Goal: Task Accomplishment & Management: Manage account settings

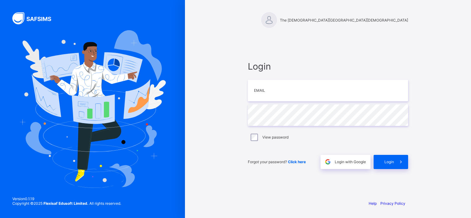
click at [269, 97] on input "email" at bounding box center [328, 91] width 160 height 22
type input "**********"
click at [392, 161] on span "Login" at bounding box center [390, 162] width 10 height 5
click at [387, 161] on span "Login" at bounding box center [390, 162] width 10 height 5
click at [393, 161] on span "Login" at bounding box center [390, 162] width 10 height 5
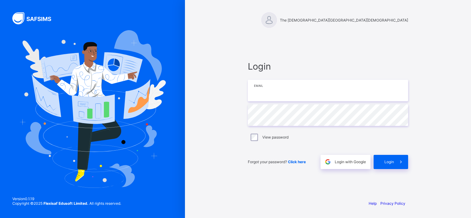
click at [303, 90] on input "email" at bounding box center [328, 91] width 160 height 22
type input "**********"
click at [390, 161] on span "Login" at bounding box center [390, 162] width 10 height 5
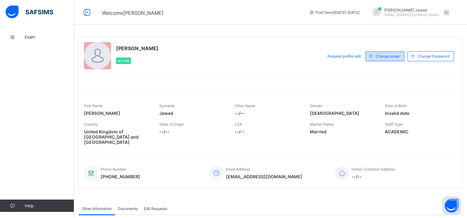
click at [388, 58] on span "Change email" at bounding box center [387, 56] width 24 height 5
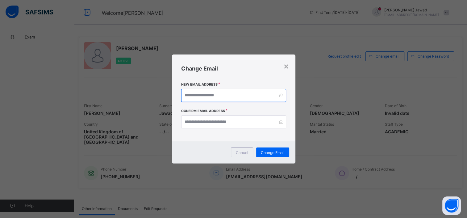
click at [204, 94] on input "email" at bounding box center [233, 95] width 105 height 13
type input "**********"
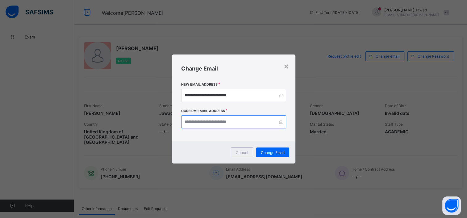
type input "**********"
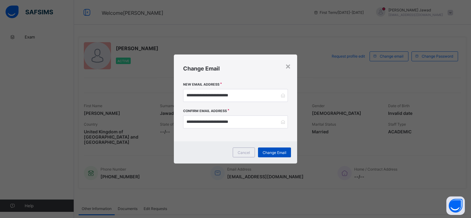
click at [273, 151] on span "Change Email" at bounding box center [275, 152] width 24 height 5
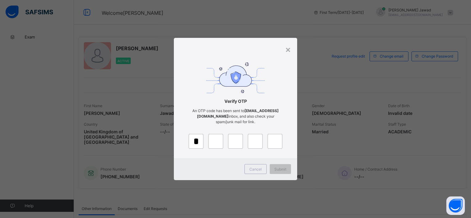
click at [197, 144] on input "Please enter verification code. Character 1" at bounding box center [196, 141] width 15 height 15
type input "*"
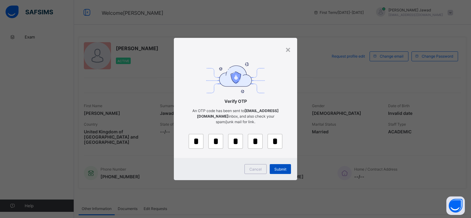
type input "*"
click at [281, 170] on span "Submit" at bounding box center [280, 169] width 12 height 5
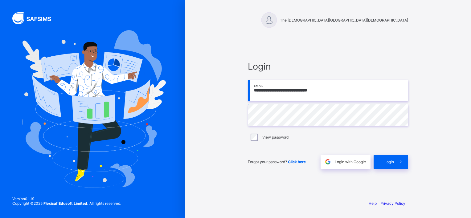
click at [175, 80] on div "**********" at bounding box center [235, 109] width 471 height 218
type input "**********"
click at [259, 141] on div "View password" at bounding box center [328, 137] width 160 height 13
click at [387, 159] on div "Login" at bounding box center [391, 162] width 35 height 14
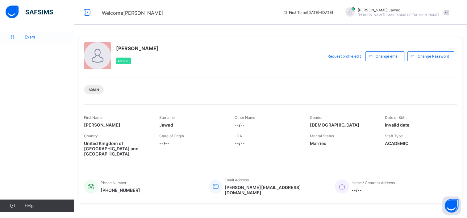
click at [33, 35] on span "Exam" at bounding box center [49, 37] width 49 height 5
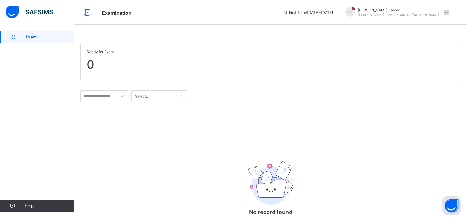
click at [403, 14] on span "[PERSON_NAME][EMAIL_ADDRESS][DOMAIN_NAME]" at bounding box center [397, 15] width 81 height 4
click at [431, 47] on span "Profile" at bounding box center [428, 48] width 41 height 7
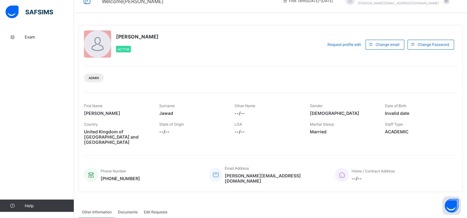
scroll to position [10, 0]
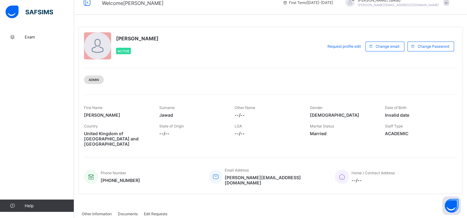
click at [93, 80] on span "Admin" at bounding box center [93, 80] width 10 height 4
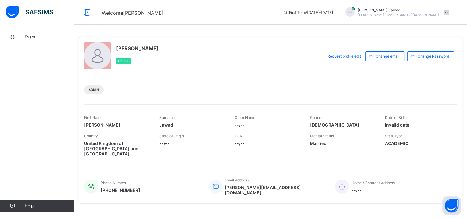
click at [401, 12] on span "[PERSON_NAME]" at bounding box center [397, 10] width 81 height 5
click at [422, 63] on span "Logout" at bounding box center [428, 60] width 41 height 7
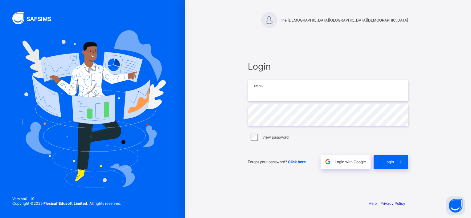
type input "**********"
click at [396, 163] on span at bounding box center [401, 162] width 14 height 14
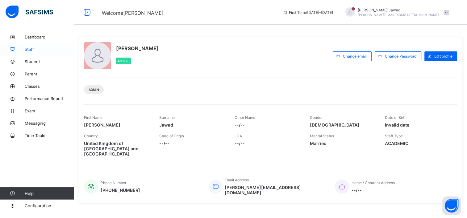
click at [30, 47] on span "Staff" at bounding box center [49, 49] width 49 height 5
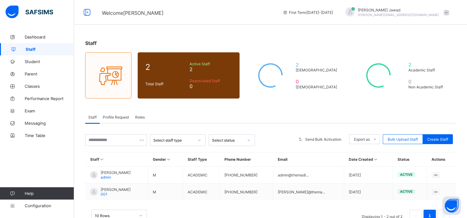
click at [143, 118] on span "Roles" at bounding box center [140, 117] width 10 height 5
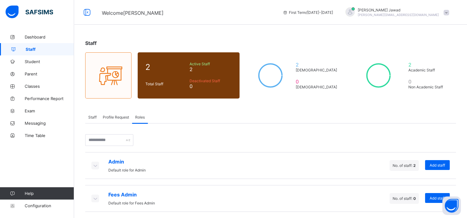
scroll to position [2, 0]
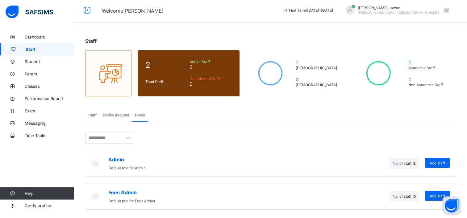
click at [31, 157] on div "Dashboard Staff Student Parent Classes Performance Report Exam Messaging Time T…" at bounding box center [37, 122] width 74 height 194
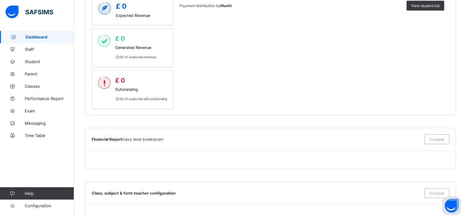
scroll to position [235, 0]
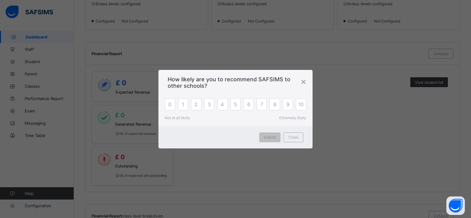
click at [301, 80] on div "×" at bounding box center [304, 81] width 6 height 10
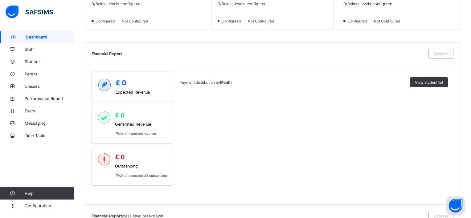
click at [223, 91] on div "Payment distribution by Month View student list" at bounding box center [313, 128] width 269 height 115
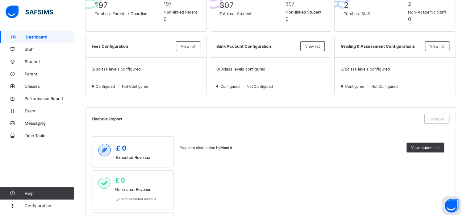
scroll to position [0, 0]
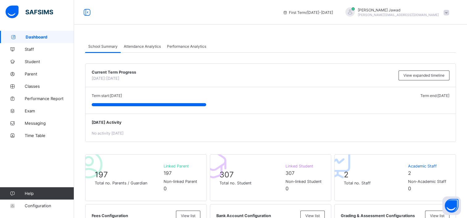
click at [416, 12] on span "Mohammed Jawad" at bounding box center [397, 10] width 81 height 5
click at [427, 63] on span "Logout" at bounding box center [428, 60] width 41 height 7
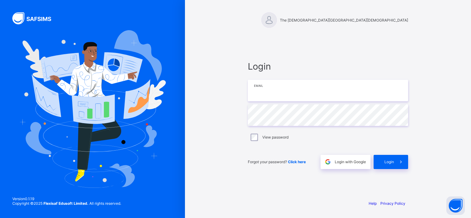
type input "**********"
click at [399, 163] on icon at bounding box center [401, 162] width 6 height 6
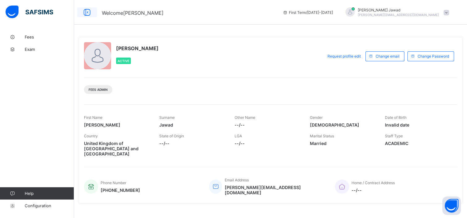
click at [89, 11] on icon at bounding box center [87, 12] width 10 height 9
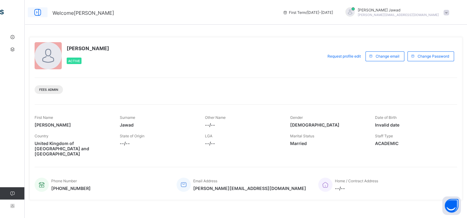
click at [35, 14] on icon at bounding box center [37, 12] width 10 height 9
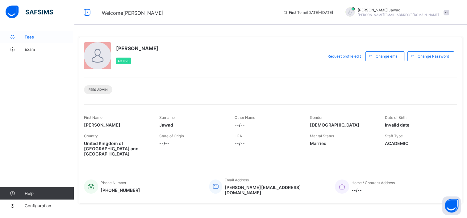
click at [30, 36] on span "Fees" at bounding box center [49, 37] width 49 height 5
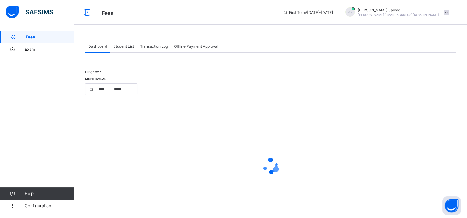
select select "****"
select select "*"
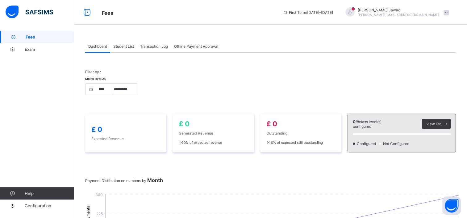
click at [422, 16] on span "[PERSON_NAME][EMAIL_ADDRESS][DOMAIN_NAME]" at bounding box center [397, 15] width 81 height 4
click at [428, 60] on span "Logout" at bounding box center [428, 60] width 41 height 7
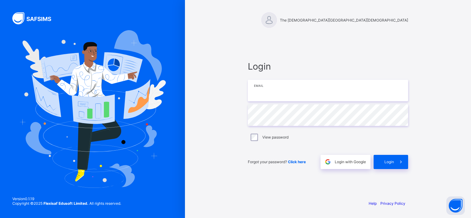
type input "**********"
click at [393, 168] on div "Login" at bounding box center [391, 162] width 35 height 14
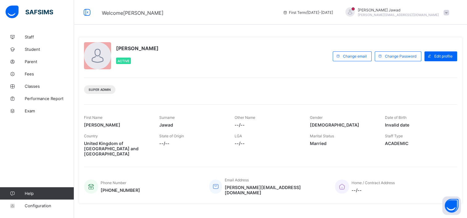
click at [419, 13] on span "[PERSON_NAME][EMAIL_ADDRESS][DOMAIN_NAME]" at bounding box center [397, 15] width 81 height 4
click at [432, 65] on li "Logout" at bounding box center [429, 61] width 46 height 12
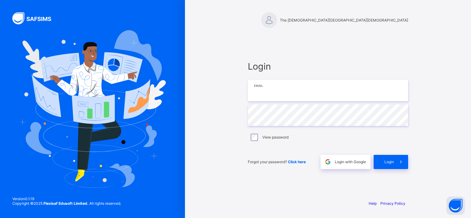
type input "**********"
click at [395, 163] on span at bounding box center [401, 162] width 14 height 14
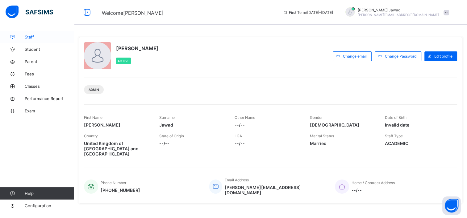
click at [29, 37] on span "Staff" at bounding box center [49, 37] width 49 height 5
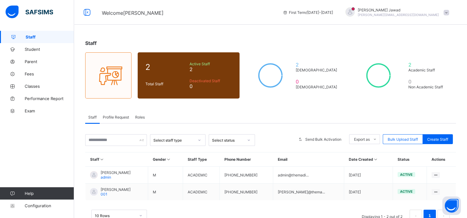
scroll to position [19, 0]
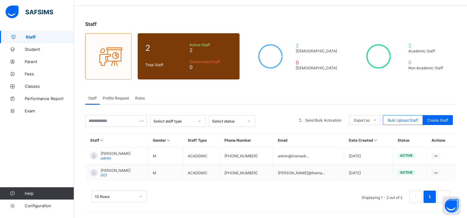
click at [139, 97] on span "Roles" at bounding box center [140, 98] width 10 height 5
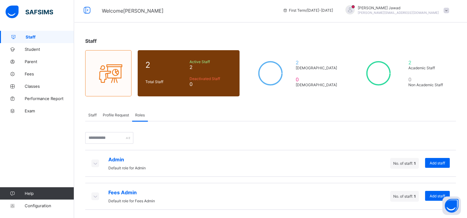
click at [93, 194] on icon at bounding box center [95, 196] width 7 height 6
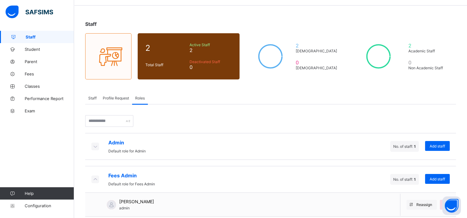
click at [95, 143] on icon at bounding box center [95, 146] width 7 height 6
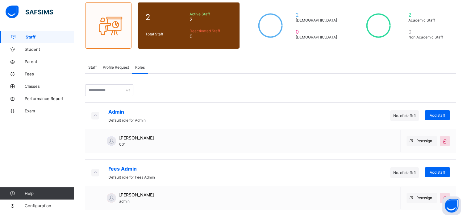
scroll to position [3, 0]
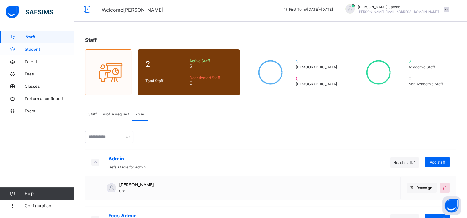
click at [35, 45] on link "Student" at bounding box center [37, 49] width 74 height 12
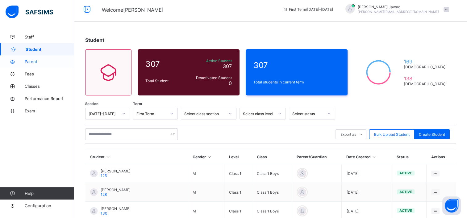
click at [38, 66] on link "Parent" at bounding box center [37, 62] width 74 height 12
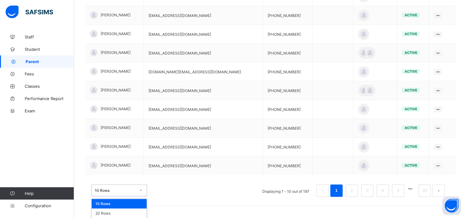
scroll to position [176, 0]
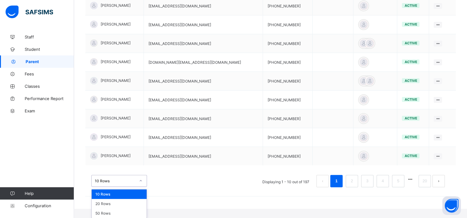
click at [138, 187] on div "option 10 Rows focused, 1 of 3. 3 results available. Use Up and Down to choose …" at bounding box center [119, 181] width 56 height 12
click at [109, 213] on div "50 Rows" at bounding box center [119, 214] width 55 height 10
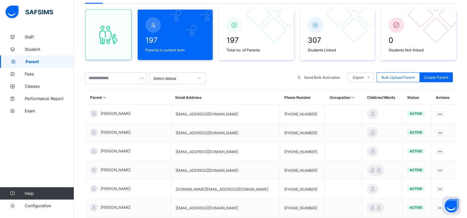
scroll to position [0, 0]
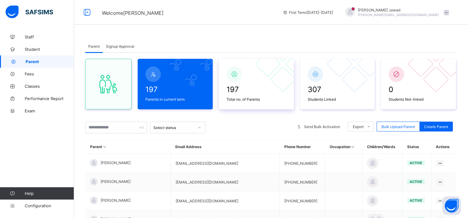
click at [264, 89] on span "197" at bounding box center [256, 89] width 60 height 9
click at [309, 94] on div "307 Students Linked" at bounding box center [337, 94] width 63 height 20
click at [23, 75] on icon at bounding box center [12, 74] width 25 height 5
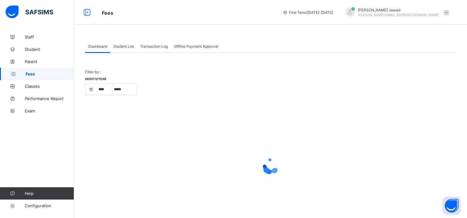
select select "****"
select select "*"
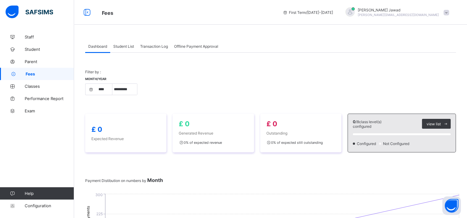
click at [333, 12] on span "First Term / 2025-2026" at bounding box center [307, 12] width 50 height 5
click at [288, 12] on icon at bounding box center [284, 12] width 5 height 5
click at [27, 85] on span "Classes" at bounding box center [49, 86] width 49 height 5
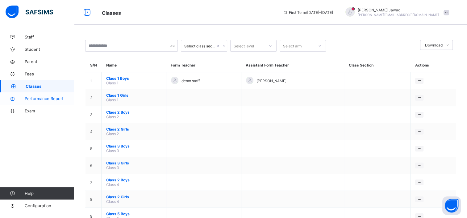
click at [48, 101] on link "Performance Report" at bounding box center [37, 99] width 74 height 12
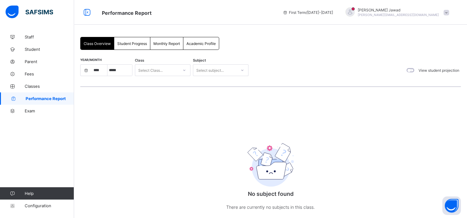
select select "****"
select select "*"
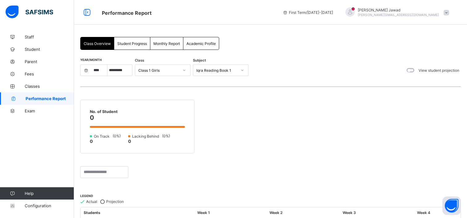
click at [89, 73] on div at bounding box center [85, 70] width 11 height 11
click at [200, 46] on div "Academic Profile" at bounding box center [200, 43] width 35 height 12
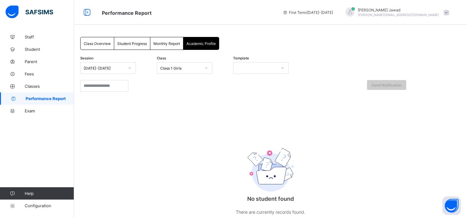
click at [165, 43] on span "Monthly Report" at bounding box center [166, 43] width 27 height 5
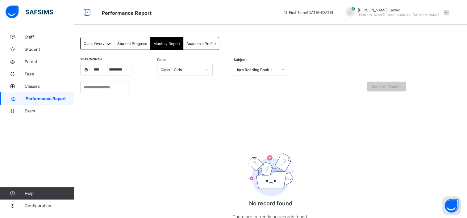
click at [132, 42] on span "Student Progress" at bounding box center [132, 43] width 30 height 5
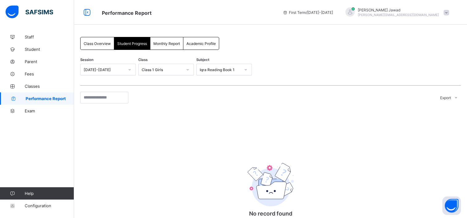
click at [99, 43] on span "Class Overview" at bounding box center [97, 43] width 27 height 5
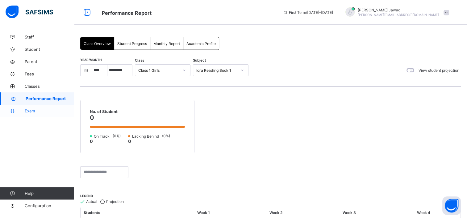
click at [29, 108] on link "Exam" at bounding box center [37, 111] width 74 height 12
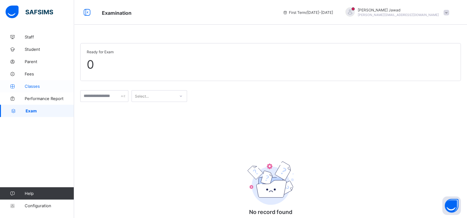
click at [31, 82] on link "Classes" at bounding box center [37, 86] width 74 height 12
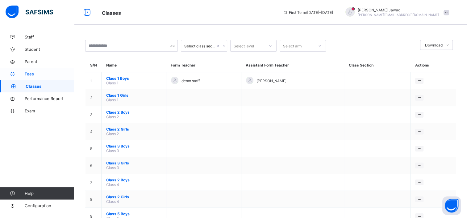
click at [30, 76] on span "Fees" at bounding box center [49, 74] width 49 height 5
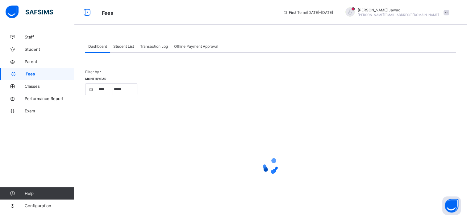
select select "****"
select select "*"
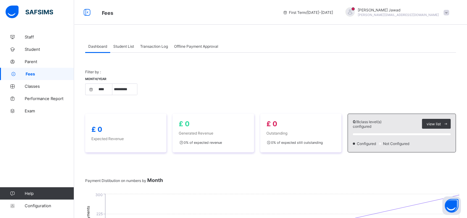
click at [130, 47] on span "Student List" at bounding box center [123, 46] width 21 height 5
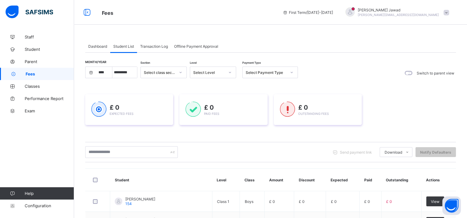
click at [157, 43] on div "Transaction Log" at bounding box center [154, 46] width 34 height 12
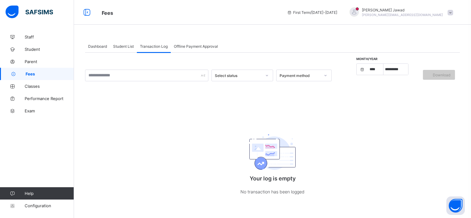
click at [198, 43] on div "Offline Payment Approval" at bounding box center [196, 46] width 50 height 12
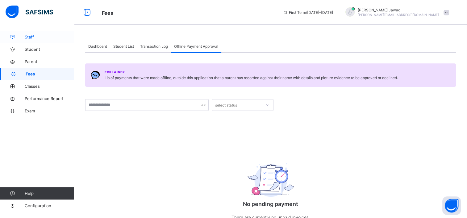
click at [30, 36] on span "Staff" at bounding box center [49, 37] width 49 height 5
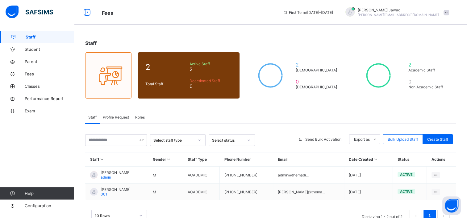
click at [142, 117] on span "Roles" at bounding box center [140, 117] width 10 height 5
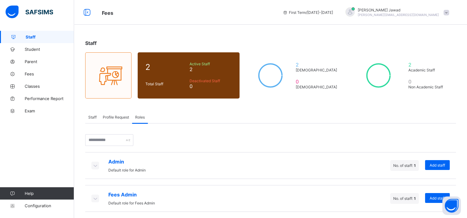
scroll to position [2, 0]
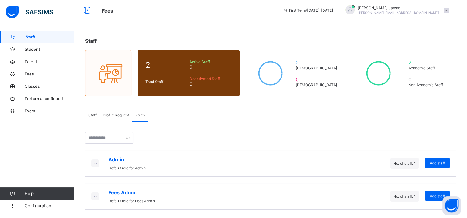
click at [94, 196] on icon at bounding box center [95, 196] width 7 height 6
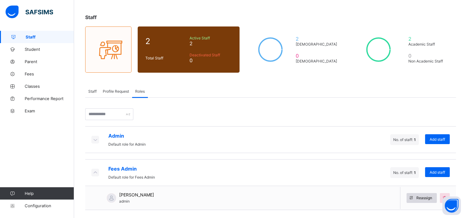
click at [432, 197] on span "Reassign" at bounding box center [424, 198] width 16 height 5
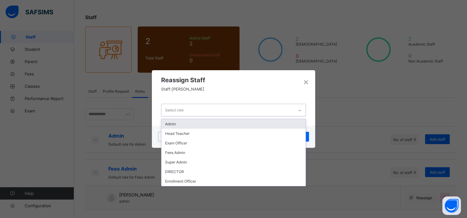
click at [258, 110] on div "Select role" at bounding box center [227, 110] width 133 height 12
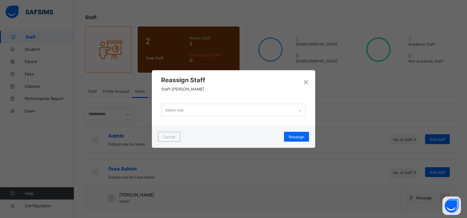
click at [208, 117] on div "Select role" at bounding box center [233, 110] width 163 height 31
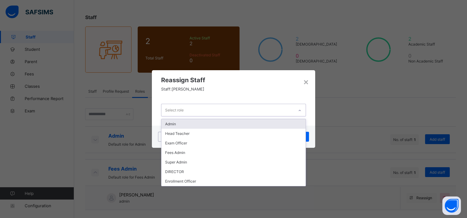
click at [199, 107] on div "Select role" at bounding box center [227, 110] width 133 height 12
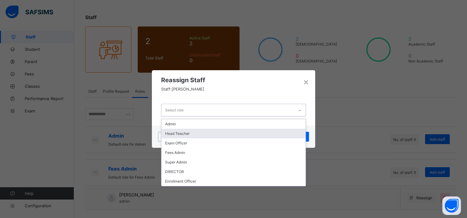
click at [184, 132] on div "Head Teacher" at bounding box center [233, 134] width 144 height 10
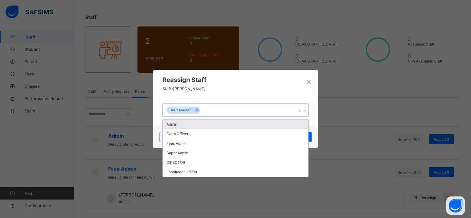
click at [207, 107] on div "Head Teacher" at bounding box center [230, 110] width 134 height 13
click at [196, 128] on div "Admin" at bounding box center [236, 125] width 146 height 10
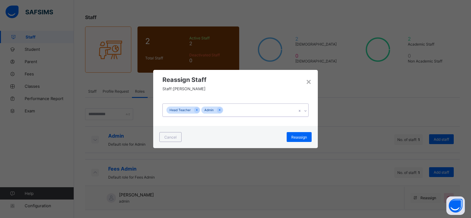
click at [228, 113] on div "Head Teacher Admin" at bounding box center [230, 110] width 134 height 13
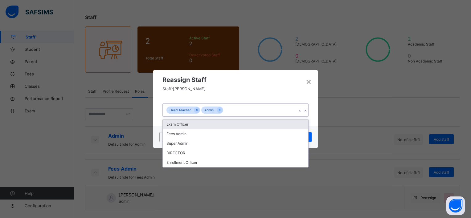
click at [220, 127] on div "Exam Officer" at bounding box center [236, 125] width 146 height 10
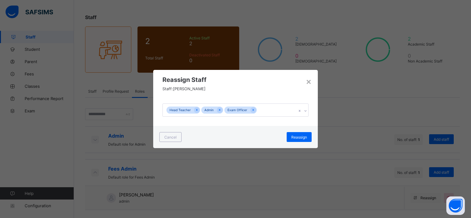
click at [220, 127] on div "Cancel Reassign" at bounding box center [235, 137] width 165 height 22
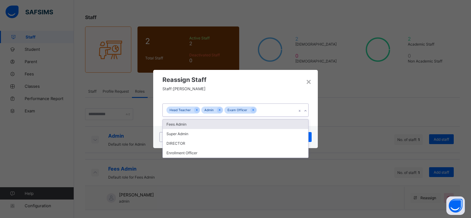
click at [265, 113] on div "Head Teacher Admin Exam Officer" at bounding box center [230, 110] width 134 height 13
drag, startPoint x: 259, startPoint y: 125, endPoint x: 266, endPoint y: 123, distance: 7.8
click at [266, 123] on div "Fees Admin" at bounding box center [236, 125] width 146 height 10
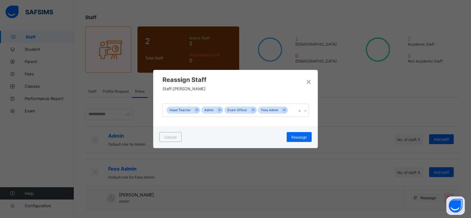
click at [266, 123] on div "Head Teacher Admin Exam Officer Fees Admin" at bounding box center [235, 110] width 165 height 32
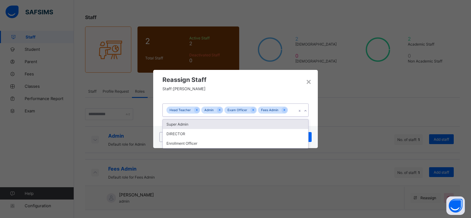
click at [291, 109] on div "Head Teacher Admin Exam Officer Fees Admin" at bounding box center [230, 110] width 134 height 13
click at [273, 123] on div "Super Admin" at bounding box center [236, 125] width 146 height 10
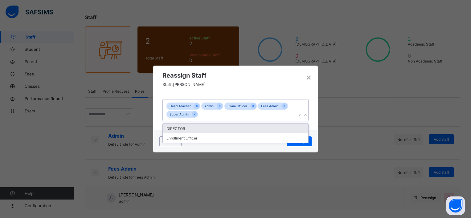
click at [281, 113] on div "Head Teacher Admin Exam Officer Fees Admin Super Admin" at bounding box center [230, 110] width 134 height 21
click at [261, 124] on div "DIRECTOR" at bounding box center [236, 129] width 146 height 10
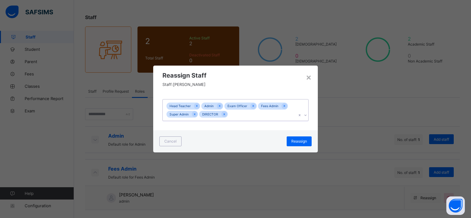
click at [255, 116] on div "Head Teacher Admin Exam Officer Fees Admin Super Admin DIRECTOR" at bounding box center [230, 110] width 134 height 21
click at [247, 132] on div "Enrollment Officer" at bounding box center [236, 129] width 146 height 10
click at [302, 142] on span "Reassign" at bounding box center [299, 141] width 16 height 5
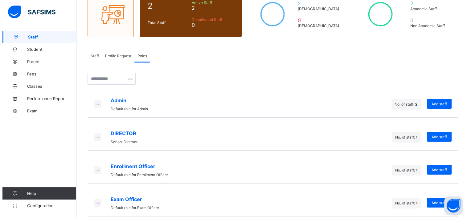
scroll to position [62, 0]
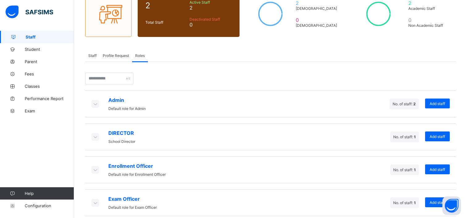
click at [144, 111] on div "Admin Default role for Admin No. of staff: 2 Add staff" at bounding box center [270, 104] width 370 height 27
click at [97, 105] on icon at bounding box center [95, 104] width 7 height 6
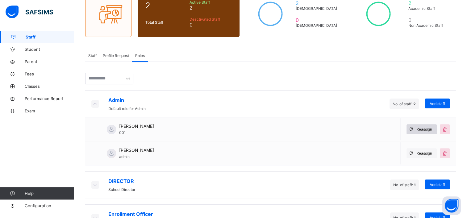
click at [427, 130] on span "Reassign" at bounding box center [424, 129] width 16 height 5
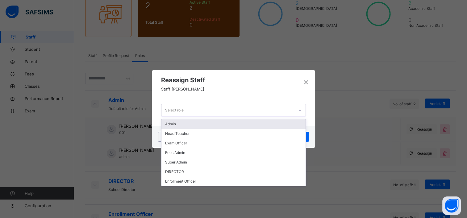
click at [266, 110] on div "Select role" at bounding box center [227, 110] width 133 height 12
click at [212, 123] on div "Admin" at bounding box center [233, 124] width 144 height 10
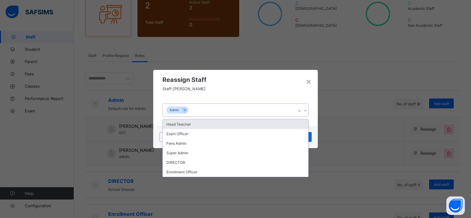
click at [212, 109] on div "Admin" at bounding box center [230, 110] width 134 height 13
click at [196, 122] on div "Head Teacher" at bounding box center [236, 125] width 146 height 10
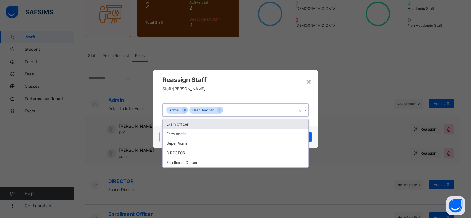
click at [247, 107] on div "Admin Head Teacher" at bounding box center [230, 110] width 134 height 13
click at [204, 127] on div "Exam Officer" at bounding box center [236, 125] width 146 height 10
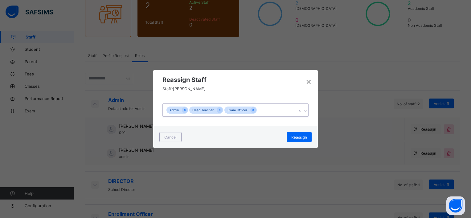
click at [269, 114] on div "Admin Head Teacher Exam Officer" at bounding box center [230, 110] width 134 height 13
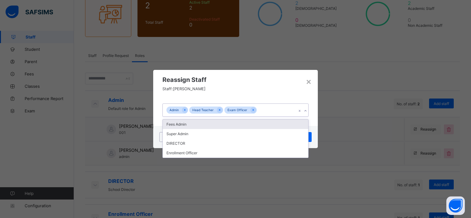
click at [236, 125] on div "Fees Admin" at bounding box center [236, 125] width 146 height 10
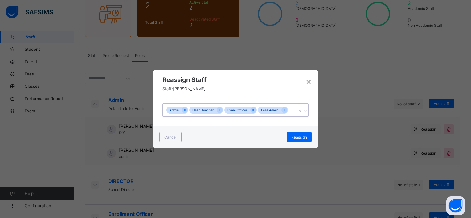
click at [291, 111] on div "Admin Head Teacher Exam Officer Fees Admin" at bounding box center [230, 110] width 134 height 13
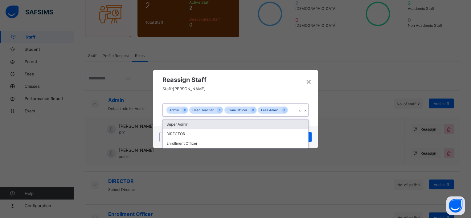
click at [179, 126] on div "Super Admin" at bounding box center [236, 125] width 146 height 10
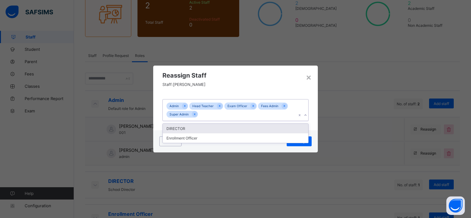
click at [211, 115] on div "Admin Head Teacher Exam Officer Fees Admin Super Admin" at bounding box center [230, 110] width 134 height 21
click at [185, 132] on div "DIRECTOR" at bounding box center [236, 129] width 146 height 10
click at [242, 115] on div "Admin Head Teacher Exam Officer Fees Admin Super Admin DIRECTOR" at bounding box center [230, 110] width 134 height 21
click at [205, 129] on div "Enrollment Officer" at bounding box center [236, 129] width 146 height 10
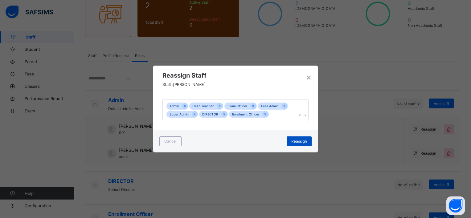
click at [298, 143] on span "Reassign" at bounding box center [299, 141] width 16 height 5
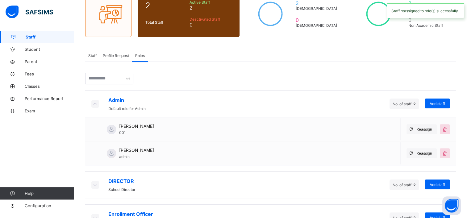
scroll to position [0, 0]
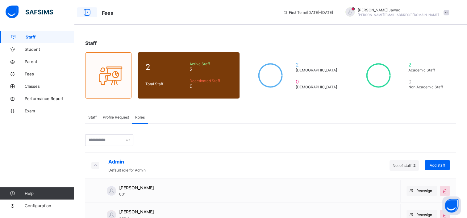
click at [87, 10] on icon at bounding box center [87, 12] width 10 height 9
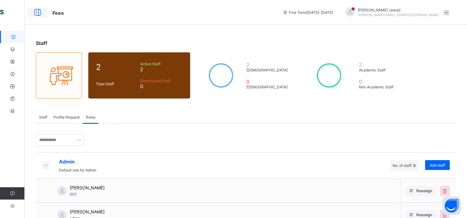
click at [37, 10] on icon at bounding box center [37, 12] width 10 height 9
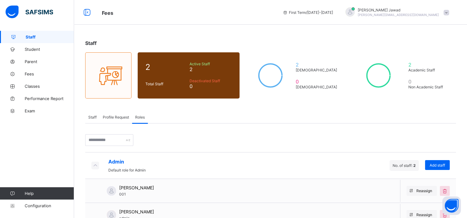
click at [424, 15] on span "[PERSON_NAME][EMAIL_ADDRESS][DOMAIN_NAME]" at bounding box center [397, 15] width 81 height 4
click at [426, 61] on span "Logout" at bounding box center [428, 60] width 41 height 7
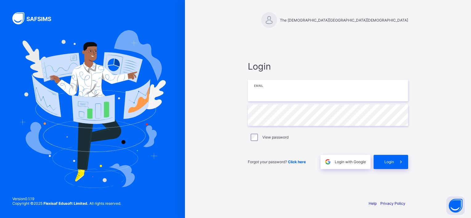
type input "**********"
click at [391, 160] on span "Login" at bounding box center [390, 162] width 10 height 5
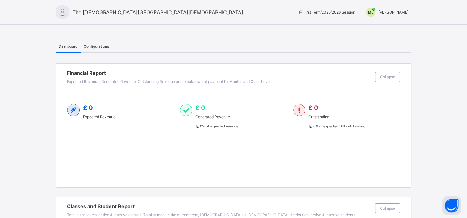
click at [94, 43] on div "Configurations" at bounding box center [95, 46] width 31 height 12
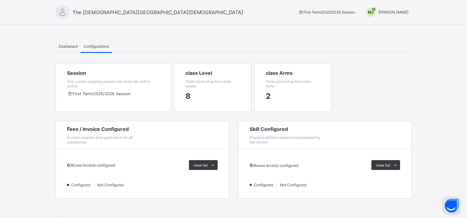
click at [72, 45] on span "Dashboard" at bounding box center [68, 46] width 19 height 5
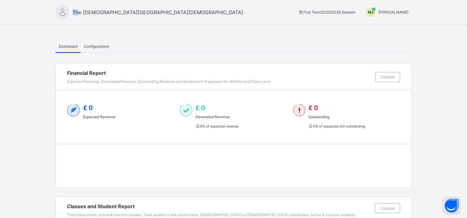
drag, startPoint x: 77, startPoint y: 9, endPoint x: 60, endPoint y: 11, distance: 17.1
click at [60, 11] on div "The [DEMOGRAPHIC_DATA][GEOGRAPHIC_DATA][DEMOGRAPHIC_DATA]" at bounding box center [149, 12] width 187 height 14
click at [60, 11] on div at bounding box center [63, 12] width 14 height 14
click at [98, 46] on span "Configurations" at bounding box center [96, 46] width 25 height 5
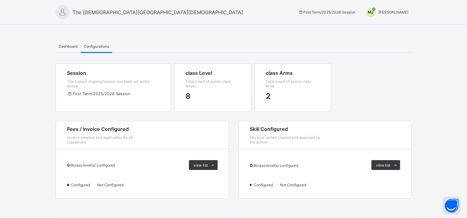
click at [388, 15] on div "MJ Mohammed Jawad" at bounding box center [385, 12] width 51 height 9
click at [384, 25] on span "Switch to Admin View" at bounding box center [384, 26] width 47 height 7
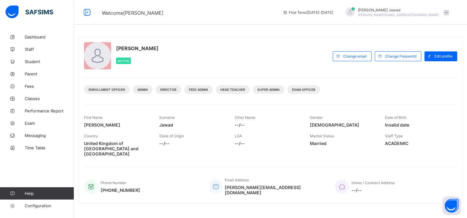
click at [446, 11] on div "Mohammed Jawad m.jawad@themadinamosque.com" at bounding box center [395, 12] width 113 height 10
click at [271, 31] on div "Mohammed Jawad Active Change email Change Password Edit profile Enrollment Offi…" at bounding box center [270, 182] width 393 height 303
click at [32, 50] on span "Staff" at bounding box center [49, 49] width 49 height 5
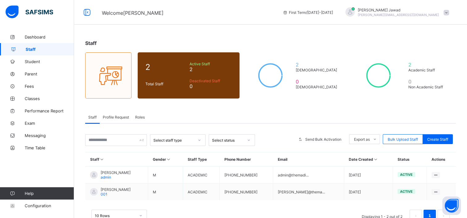
scroll to position [19, 0]
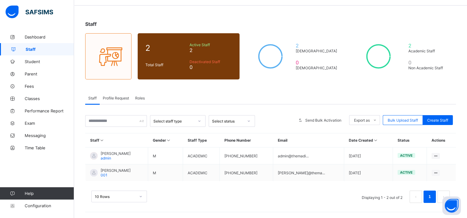
click at [219, 150] on td "ACADEMIC" at bounding box center [201, 156] width 37 height 17
